Goal: Transaction & Acquisition: Purchase product/service

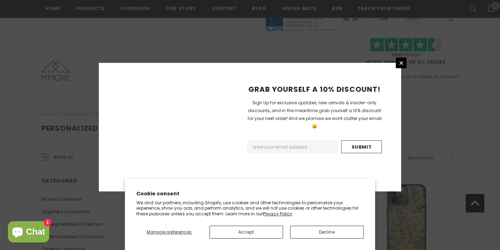
scroll to position [879, 0]
